Goal: Transaction & Acquisition: Purchase product/service

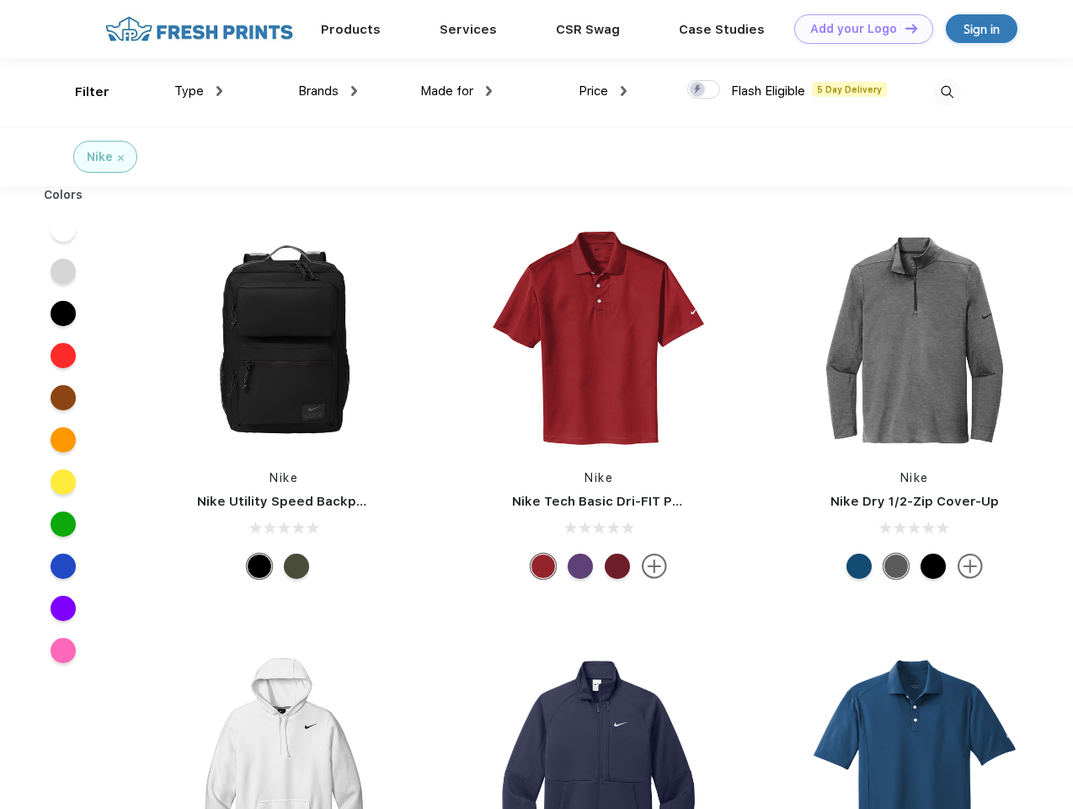
click at [857, 29] on link "Add your Logo Design Tool" at bounding box center [863, 28] width 139 height 29
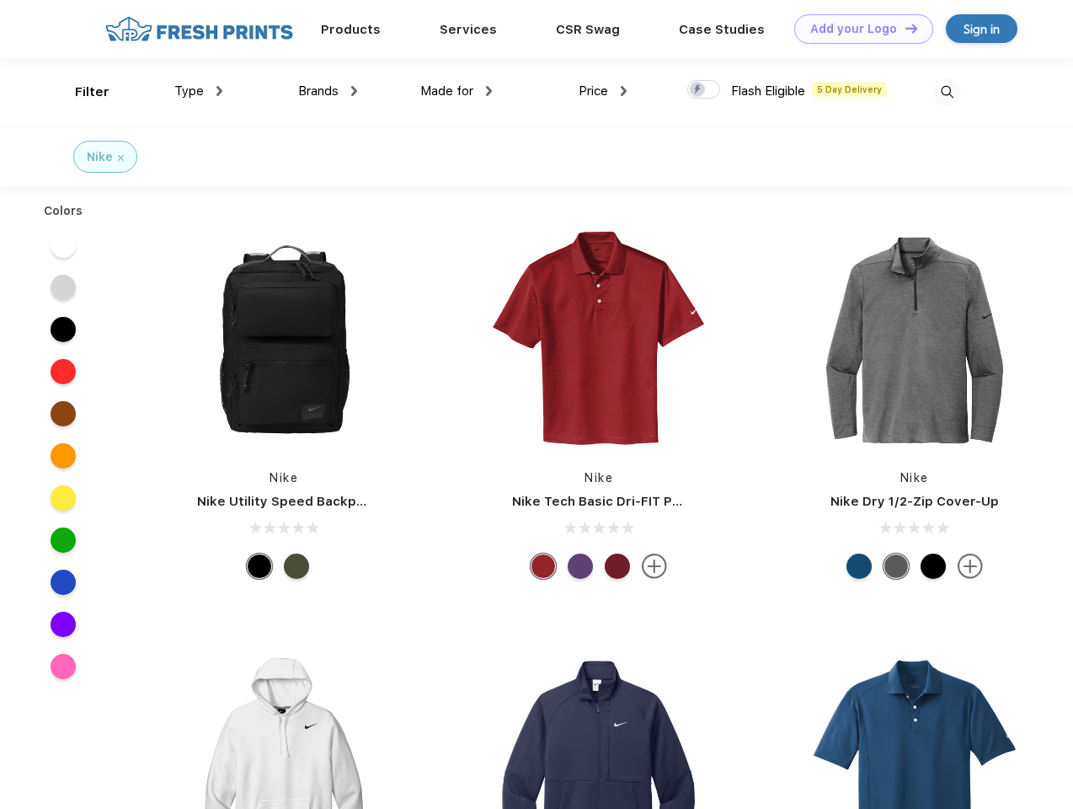
click at [0, 0] on div "Design Tool" at bounding box center [0, 0] width 0 height 0
click at [904, 28] on link "Add your Logo Design Tool" at bounding box center [863, 28] width 139 height 29
click at [81, 92] on div "Filter" at bounding box center [92, 92] width 35 height 19
click at [199, 91] on span "Type" at bounding box center [188, 90] width 29 height 15
click at [328, 91] on span "Brands" at bounding box center [318, 90] width 40 height 15
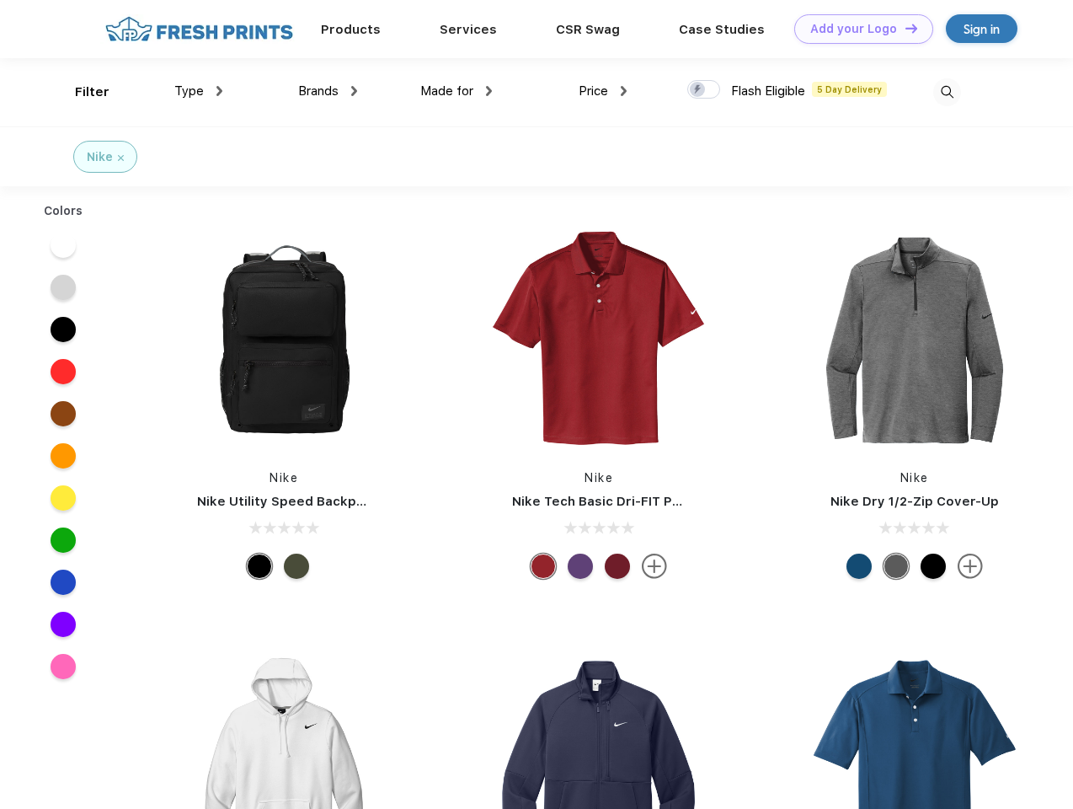
click at [456, 91] on span "Made for" at bounding box center [446, 90] width 53 height 15
click at [603, 91] on span "Price" at bounding box center [593, 90] width 29 height 15
click at [704, 90] on div at bounding box center [703, 89] width 33 height 19
click at [698, 90] on input "checkbox" at bounding box center [692, 84] width 11 height 11
click at [947, 92] on img at bounding box center [947, 92] width 28 height 28
